Goal: Task Accomplishment & Management: Use online tool/utility

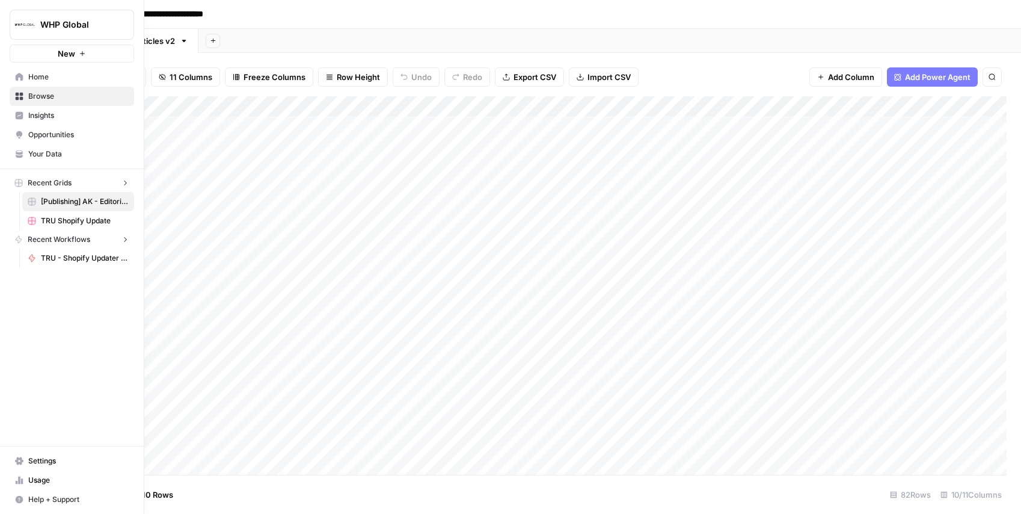
click at [26, 15] on img "Workspace: WHP Global" at bounding box center [25, 25] width 22 height 22
click at [88, 107] on span "September Cohort" at bounding box center [116, 109] width 159 height 12
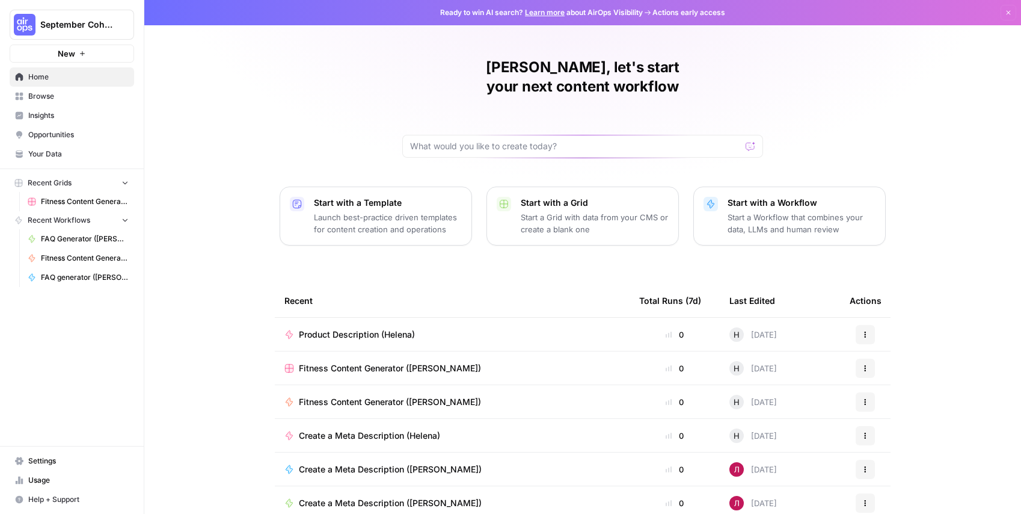
click at [63, 92] on span "Browse" at bounding box center [78, 96] width 100 height 11
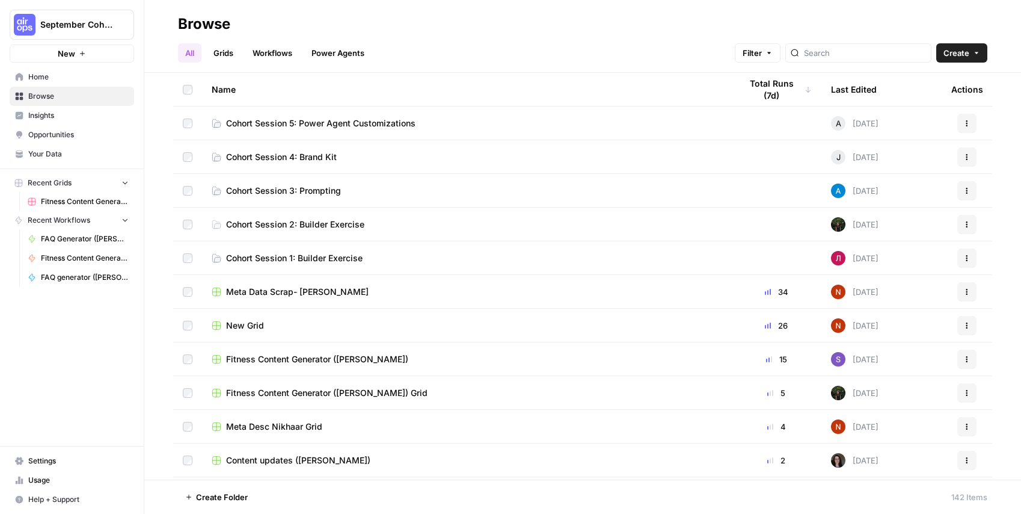
click at [306, 158] on span "Cohort Session 4: Brand Kit" at bounding box center [281, 157] width 111 height 12
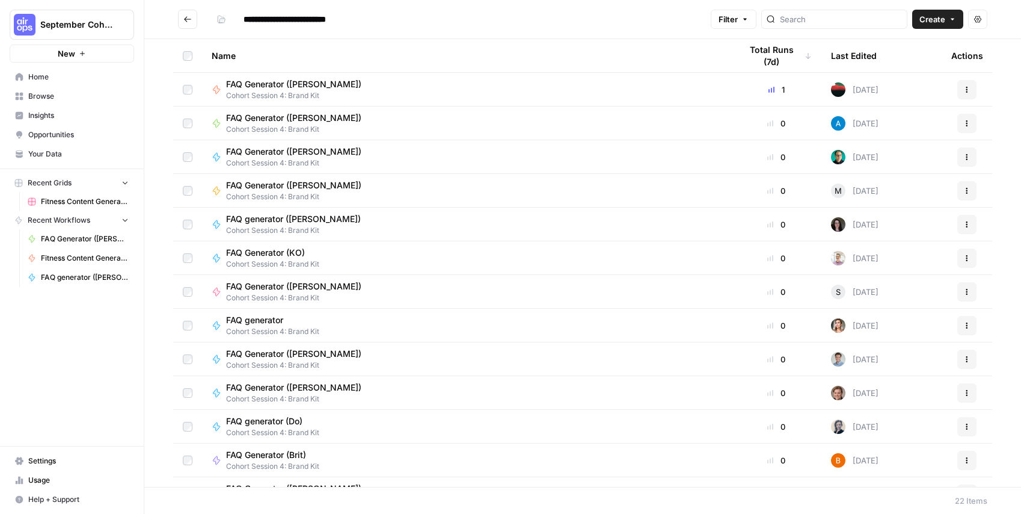
click at [63, 161] on link "Your Data" at bounding box center [72, 153] width 124 height 19
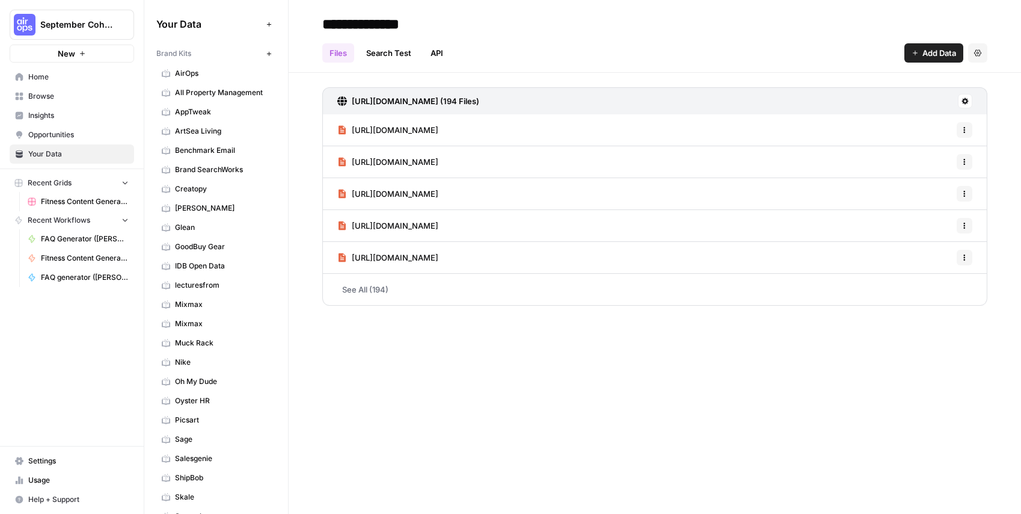
click at [34, 82] on link "Home" at bounding box center [72, 76] width 124 height 19
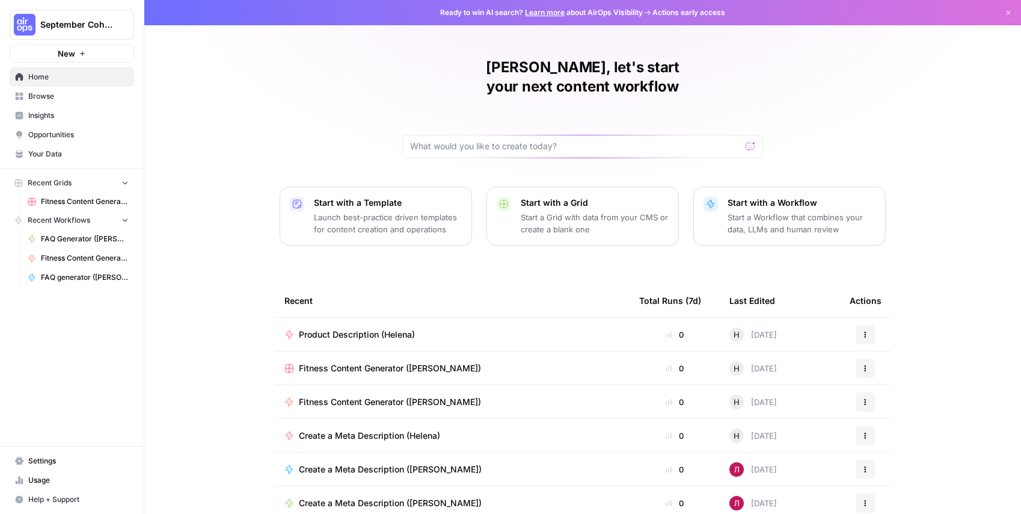
scroll to position [40, 0]
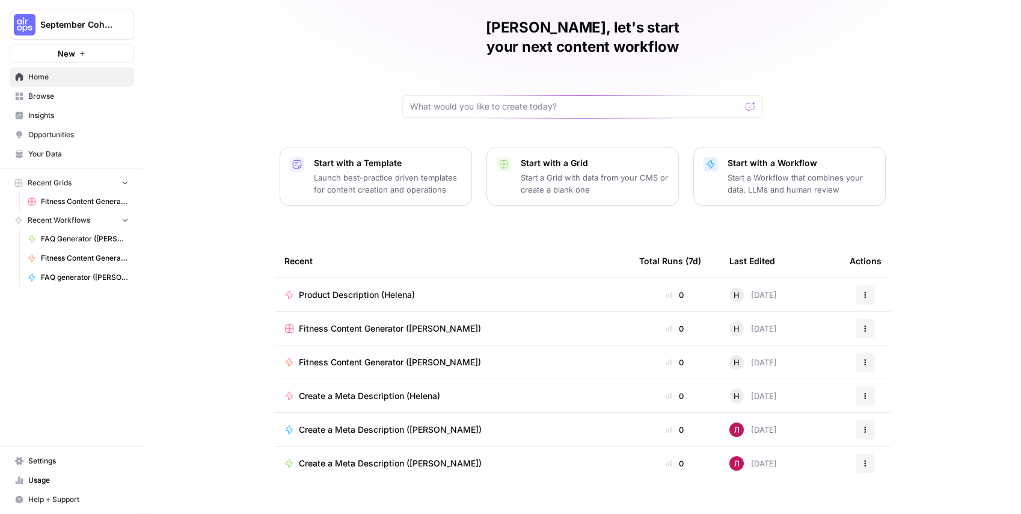
click at [54, 94] on span "Browse" at bounding box center [78, 96] width 100 height 11
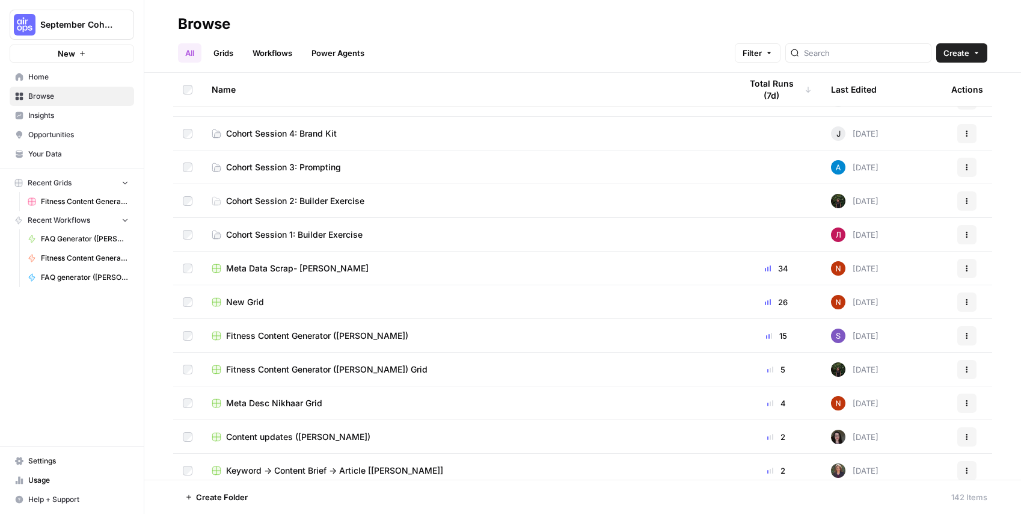
scroll to position [24, 0]
click at [61, 114] on span "Insights" at bounding box center [78, 115] width 100 height 11
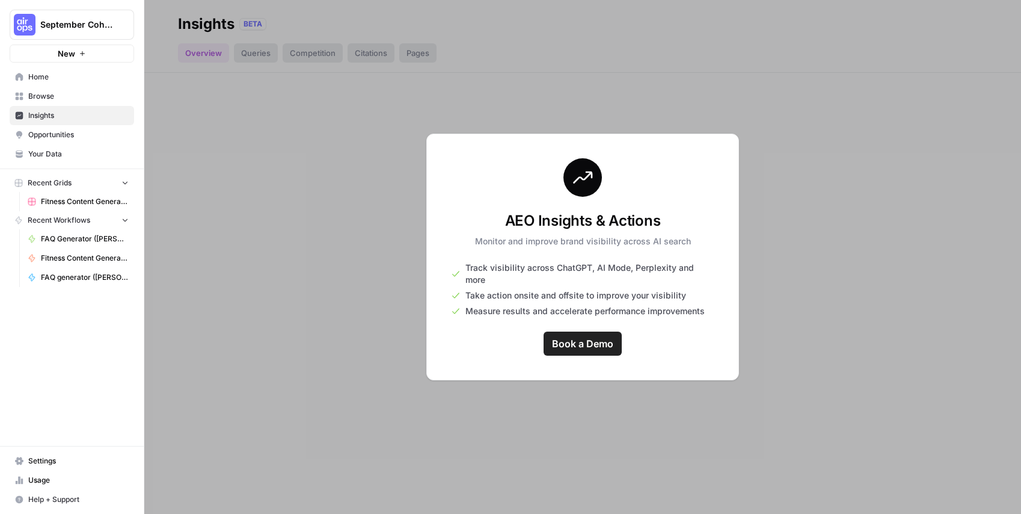
click at [312, 172] on div at bounding box center [582, 257] width 877 height 514
click at [84, 140] on link "Opportunities" at bounding box center [72, 134] width 124 height 19
click at [85, 153] on span "Your Data" at bounding box center [78, 154] width 100 height 11
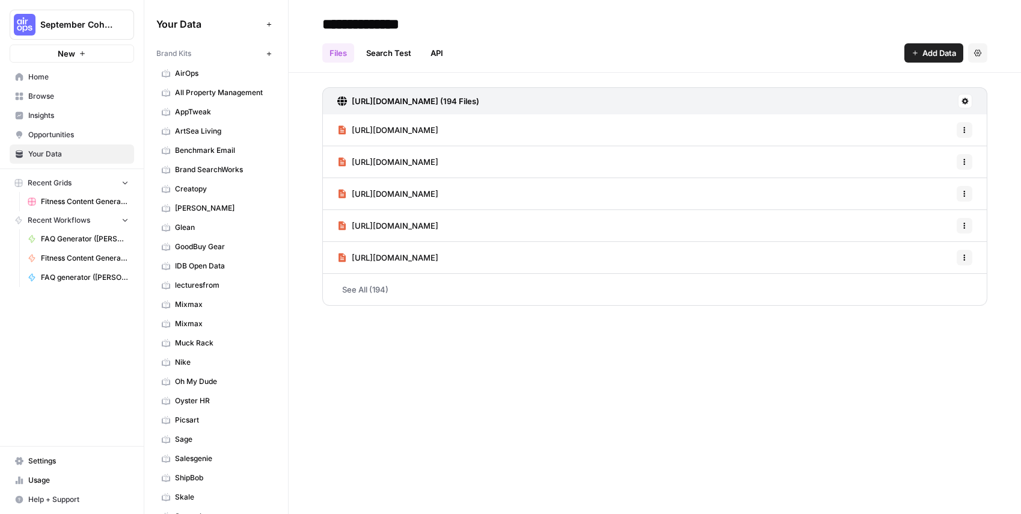
click at [67, 34] on button "September Cohort" at bounding box center [72, 25] width 124 height 30
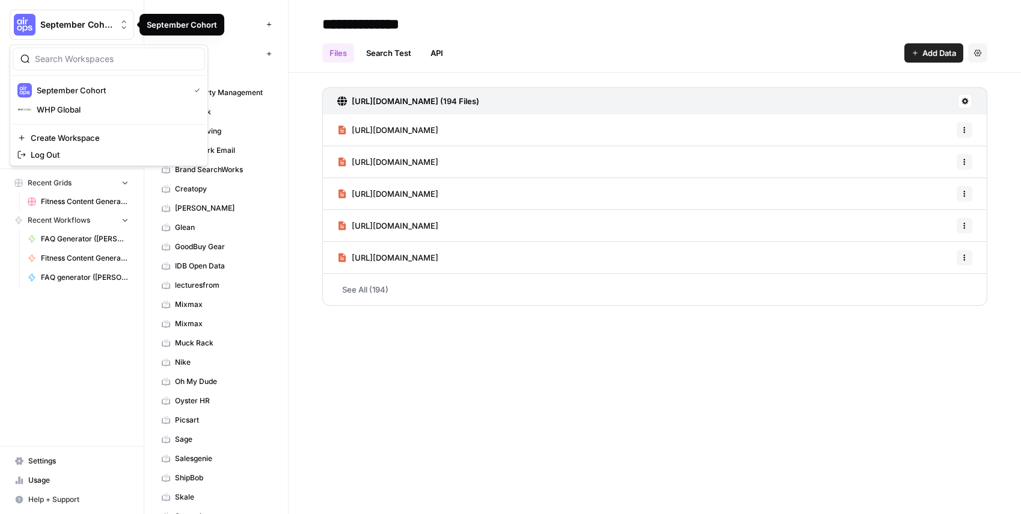
click at [371, 361] on div "**********" at bounding box center [655, 257] width 733 height 514
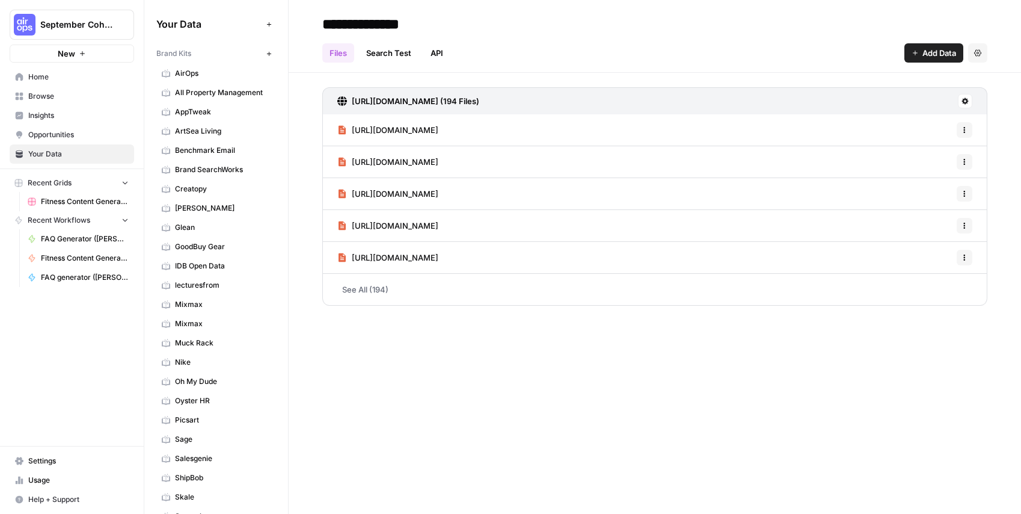
click at [41, 78] on span "Home" at bounding box center [78, 77] width 100 height 11
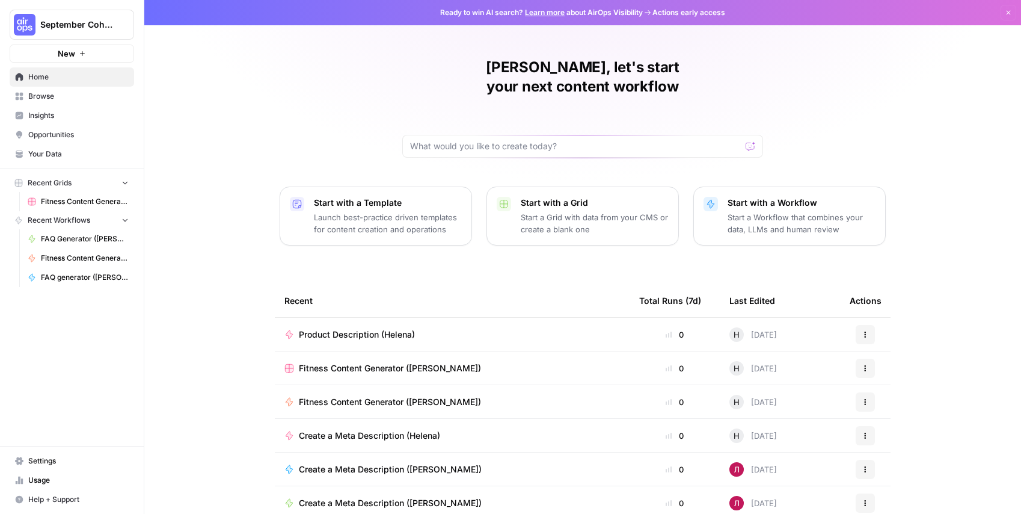
click at [55, 152] on span "Your Data" at bounding box center [78, 154] width 100 height 11
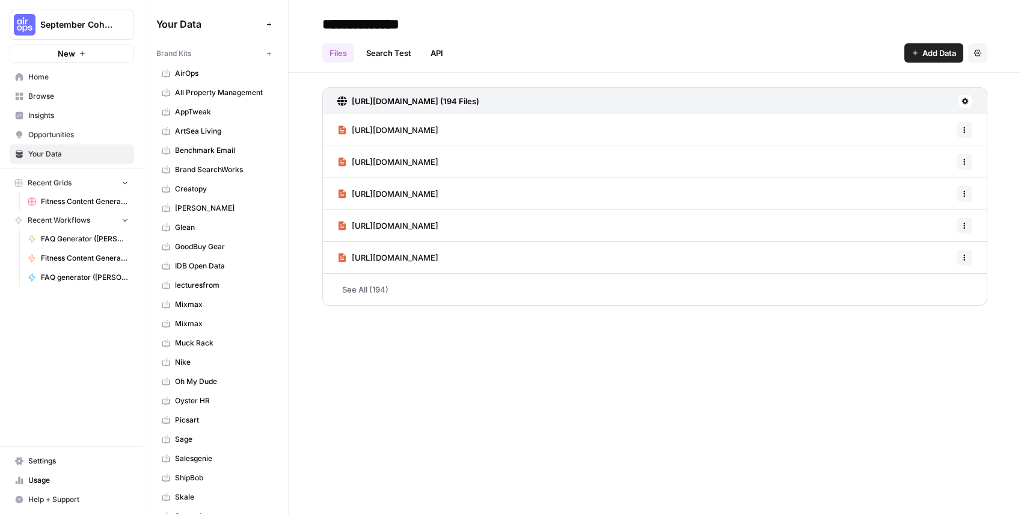
click at [269, 51] on icon "button" at bounding box center [269, 54] width 7 height 7
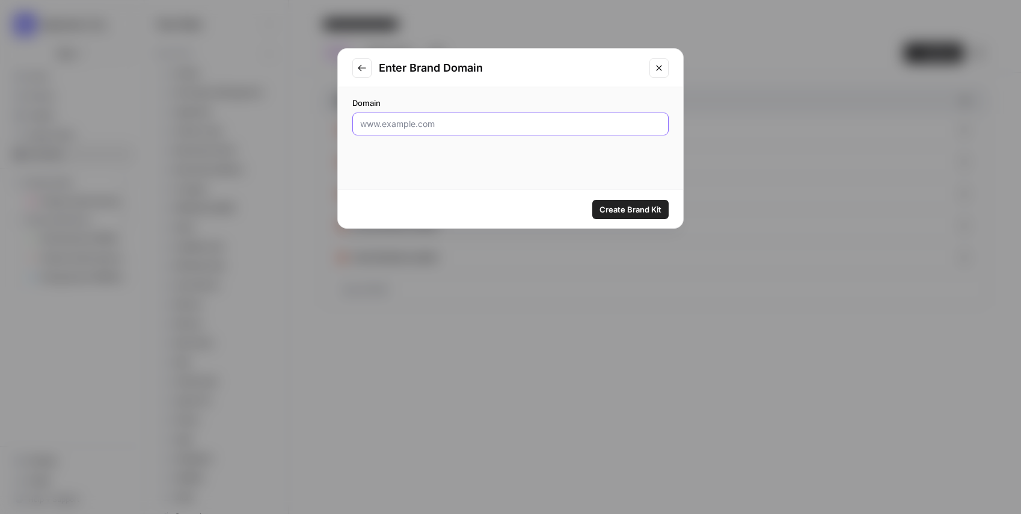
click at [417, 124] on input "Domain" at bounding box center [510, 124] width 301 height 12
type input "a"
paste input "[URL][DOMAIN_NAME]"
type input "[URL][DOMAIN_NAME]"
click at [632, 206] on span "Create Brand Kit" at bounding box center [631, 209] width 62 height 12
